Goal: Find specific page/section: Find specific page/section

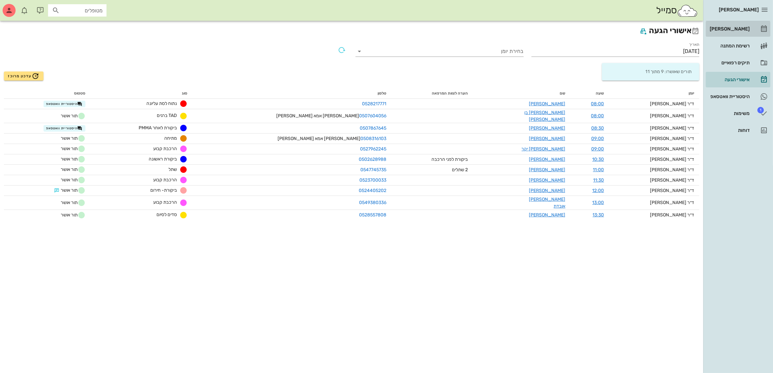
click at [732, 27] on div "[PERSON_NAME]" at bounding box center [729, 28] width 41 height 5
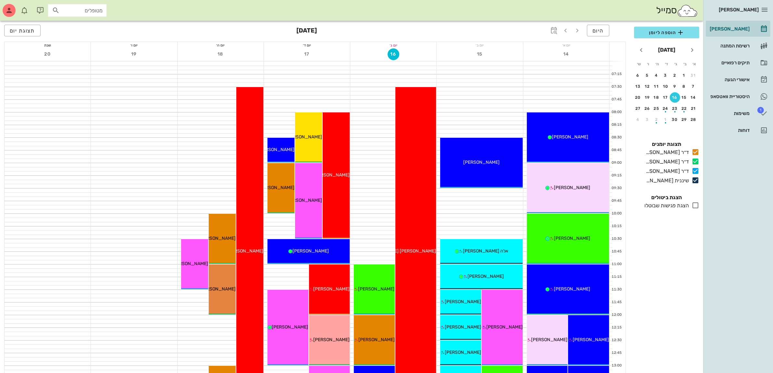
click at [92, 12] on input "מטופלים" at bounding box center [82, 10] width 42 height 8
type input "שירא"
click at [85, 28] on div "[PERSON_NAME] 0502567129" at bounding box center [81, 27] width 65 height 16
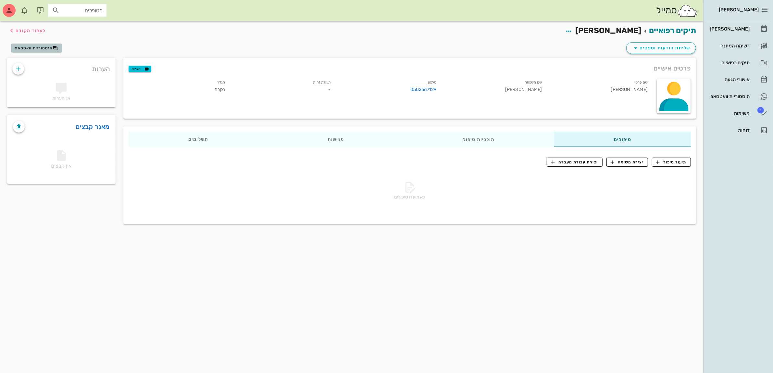
click at [39, 46] on span "היסטוריית וואטסאפ" at bounding box center [34, 48] width 38 height 5
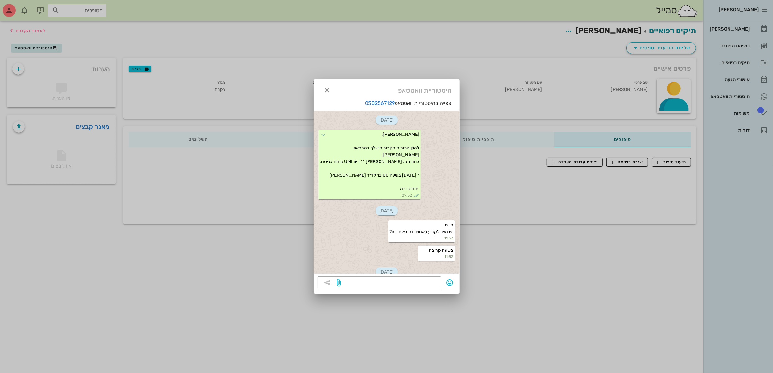
scroll to position [232, 0]
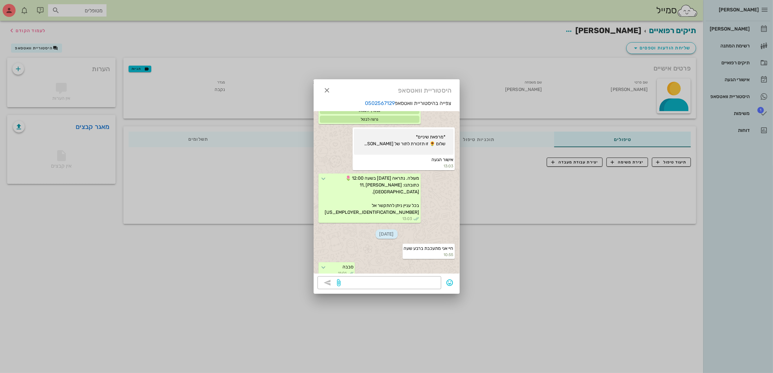
click at [513, 51] on div at bounding box center [386, 186] width 773 height 373
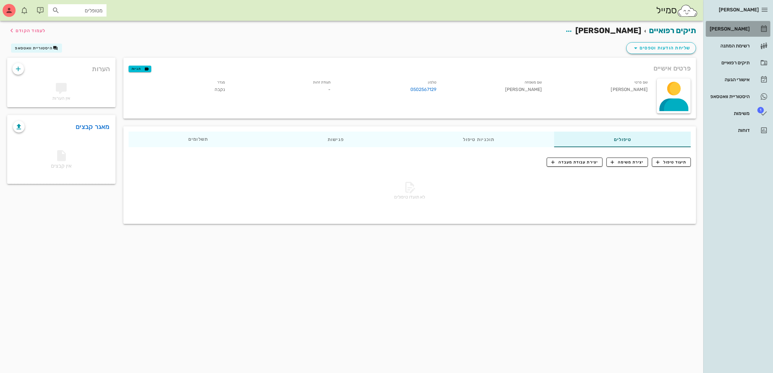
click at [750, 25] on link "[PERSON_NAME]" at bounding box center [738, 29] width 65 height 16
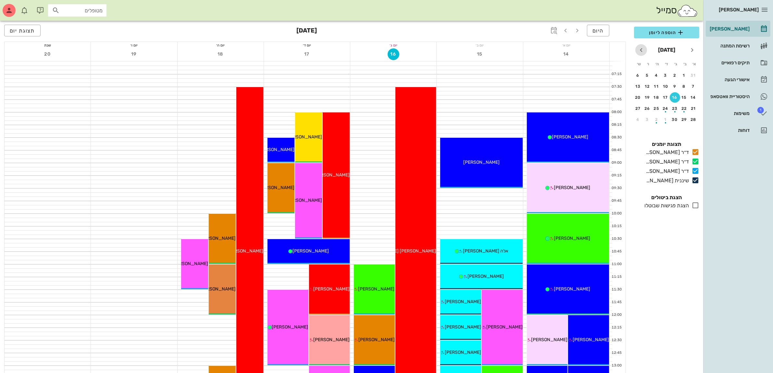
click at [640, 52] on icon "חודש הבא" at bounding box center [642, 50] width 8 height 8
click at [675, 119] on div "28" at bounding box center [675, 119] width 10 height 5
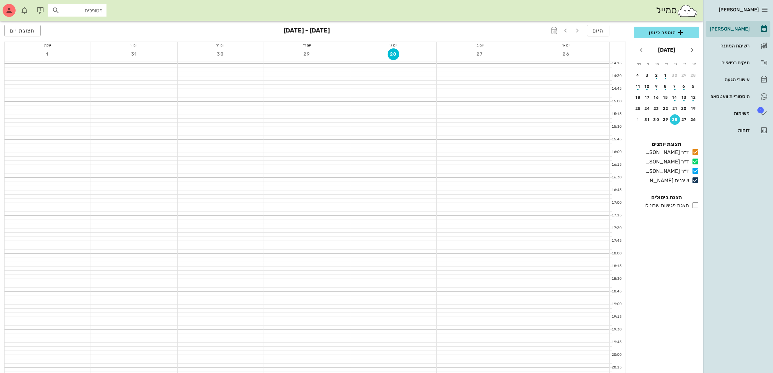
scroll to position [398, 0]
